Goal: Browse casually

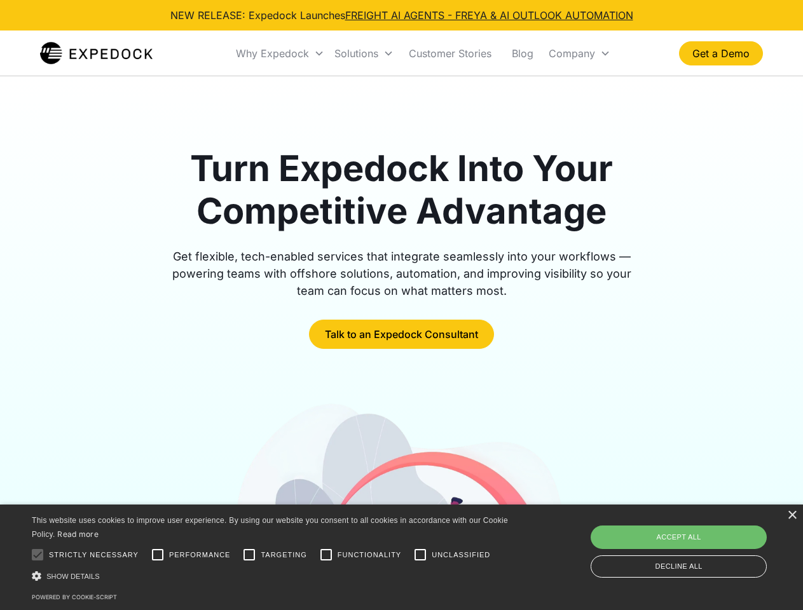
click at [280, 53] on div "Why Expedock" at bounding box center [272, 53] width 73 height 13
click at [364, 53] on div "Solutions" at bounding box center [356, 53] width 44 height 13
click at [579, 53] on div "Company" at bounding box center [571, 53] width 46 height 13
click at [37, 555] on div at bounding box center [37, 554] width 25 height 25
click at [158, 555] on input "Performance" at bounding box center [157, 554] width 25 height 25
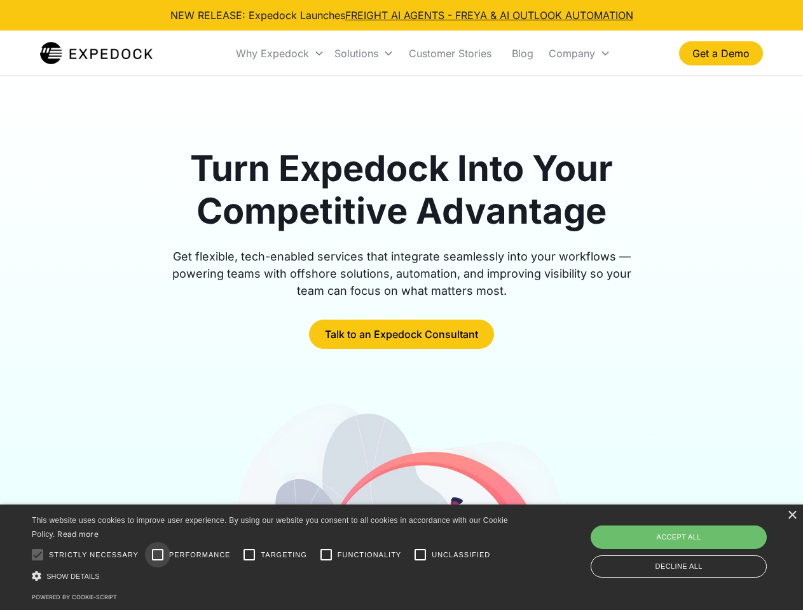
checkbox input "true"
click at [249, 555] on input "Targeting" at bounding box center [248, 554] width 25 height 25
checkbox input "true"
click at [326, 555] on input "Functionality" at bounding box center [325, 554] width 25 height 25
checkbox input "true"
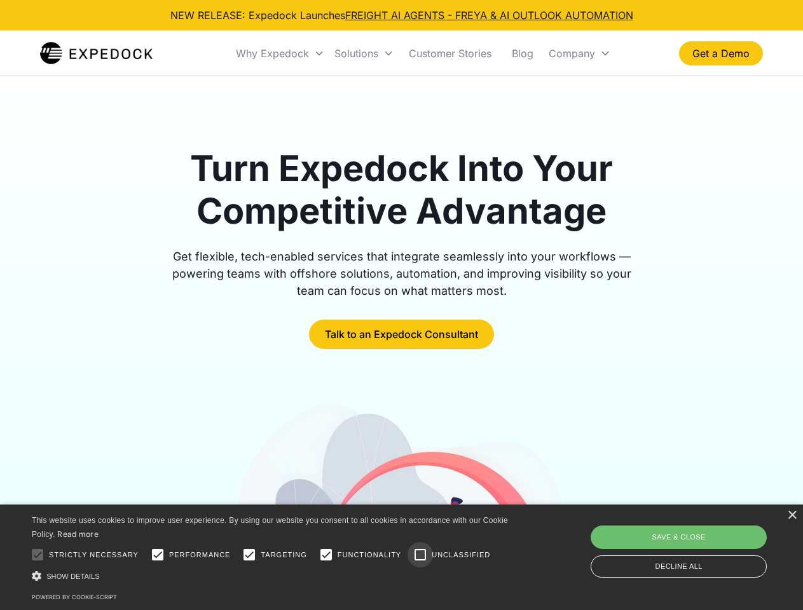
click at [420, 555] on input "Unclassified" at bounding box center [419, 554] width 25 height 25
checkbox input "true"
click at [272, 576] on div "Show details Hide details" at bounding box center [272, 575] width 480 height 13
